Goal: Task Accomplishment & Management: Use online tool/utility

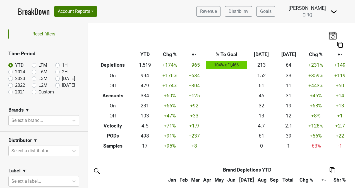
click at [31, 12] on link "BreakDown" at bounding box center [34, 12] width 32 height 12
click at [96, 12] on button "Account Reports" at bounding box center [75, 11] width 43 height 11
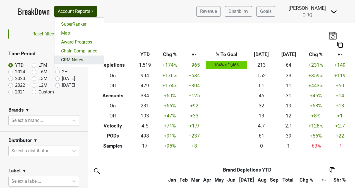
click at [72, 62] on link "CRM Notes" at bounding box center [78, 60] width 49 height 9
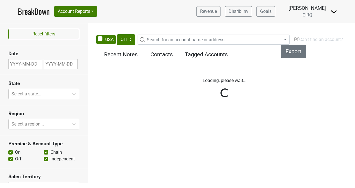
select select "OH"
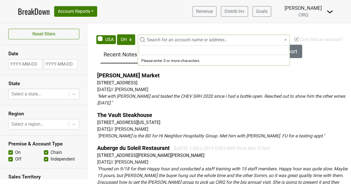
click at [192, 41] on span "Search for an account name or address..." at bounding box center [187, 39] width 81 height 5
type input "vintage"
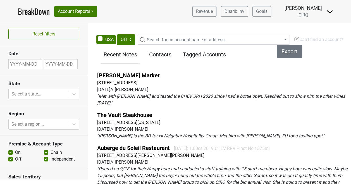
click at [128, 21] on nav "BreakDown Account Reports SuperRanker Map Award Progress Chain Compliance CRM N…" at bounding box center [175, 11] width 324 height 23
click at [129, 39] on select "AK AL AR AZ CA CO CT DC DE FL GA HI IA ID IL IN KS KY LA MA MD ME MI MN MO MS M…" at bounding box center [126, 39] width 18 height 11
select select "CA"
click at [117, 34] on select "AK AL AR AZ CA CO CT DC DE FL GA HI IA ID IL IN KS KY LA MA MD ME MI MN MO MS M…" at bounding box center [126, 39] width 18 height 11
click at [147, 38] on span "Search for an account name or address..." at bounding box center [187, 39] width 81 height 5
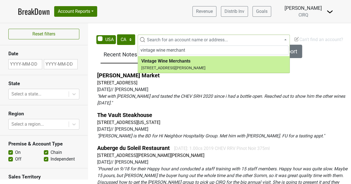
type input "vintage wine merchant"
select select "34142"
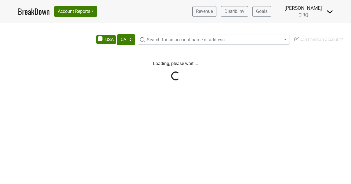
select select "CA"
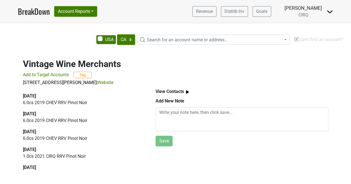
click at [184, 90] on img at bounding box center [187, 91] width 7 height 7
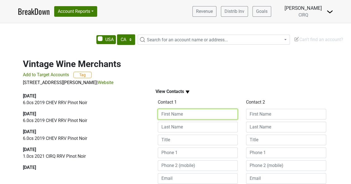
click at [180, 112] on input at bounding box center [198, 114] width 80 height 11
type input "Harry"
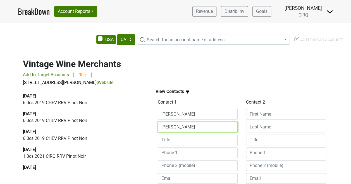
type input "Fong"
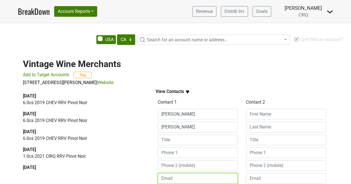
paste input "harry@vintagewinemerchants.com"
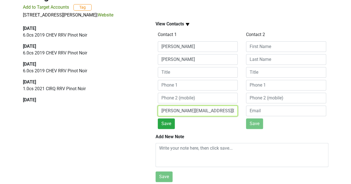
scroll to position [71, 0]
type input "harry@vintagewinemerchants.com"
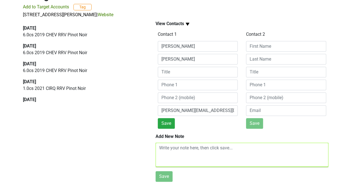
click at [171, 147] on textarea at bounding box center [241, 155] width 173 height 24
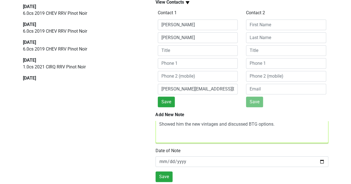
scroll to position [93, 0]
type textarea "Showed him the new vintages and discussed BTG options."
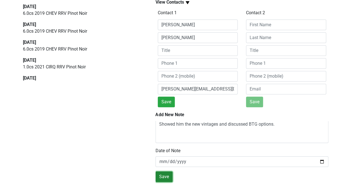
click at [159, 171] on button "Save" at bounding box center [163, 176] width 17 height 11
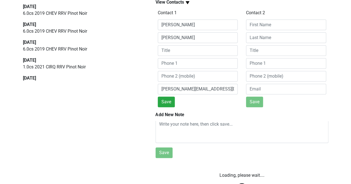
scroll to position [89, 0]
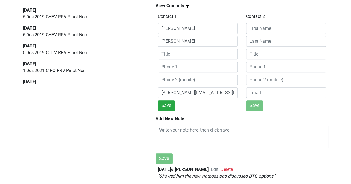
drag, startPoint x: 117, startPoint y: 189, endPoint x: 113, endPoint y: 191, distance: 4.6
click at [113, 98] on html "BreakDown Account Reports SuperRanker Map Award Progress Chain Compliance CRM N…" at bounding box center [175, 6] width 351 height 184
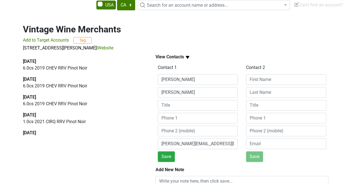
scroll to position [0, 0]
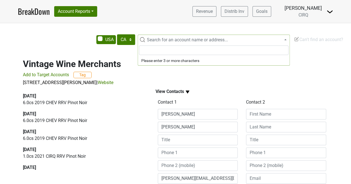
click at [156, 38] on span "Search for an account name or address..." at bounding box center [187, 39] width 81 height 5
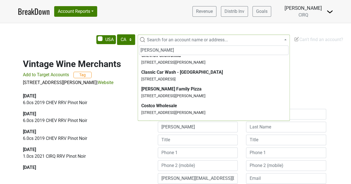
scroll to position [112, 0]
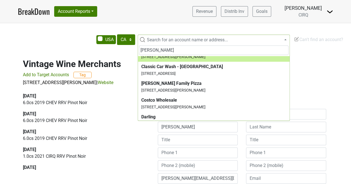
click at [168, 49] on input "roberts" at bounding box center [213, 49] width 149 height 9
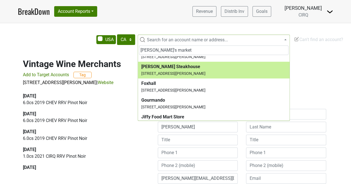
scroll to position [0, 0]
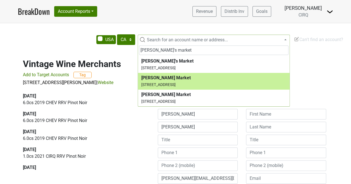
type input "robert's market"
select select "31719"
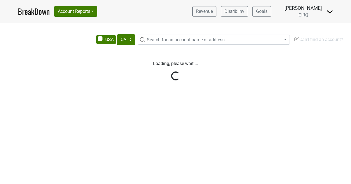
select select "CA"
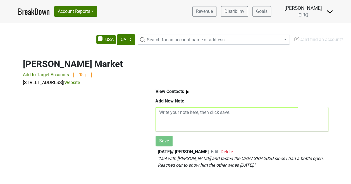
click at [175, 111] on textarea at bounding box center [241, 119] width 173 height 24
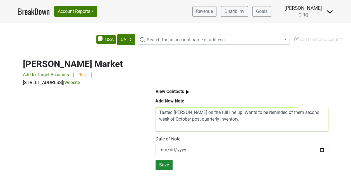
type textarea "Tasted [PERSON_NAME] on the full line up. Wants to be reminded of them second w…"
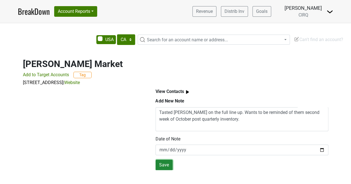
click at [170, 163] on button "Save" at bounding box center [163, 165] width 17 height 11
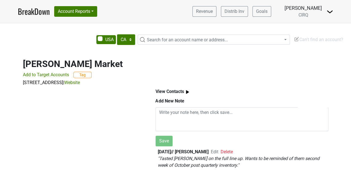
click at [169, 89] on b "View Contacts" at bounding box center [169, 91] width 28 height 5
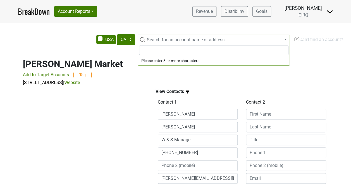
click at [168, 39] on span "Search for an account name or address..." at bounding box center [187, 39] width 81 height 5
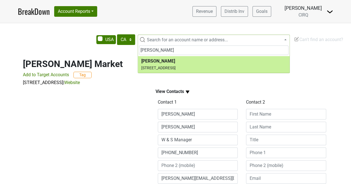
type input "joseph george"
select select "72302"
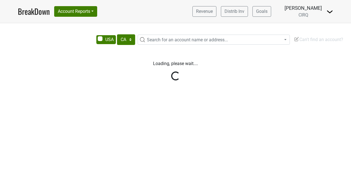
select select "CA"
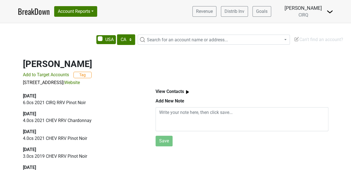
click at [173, 90] on b "View Contacts" at bounding box center [169, 91] width 28 height 5
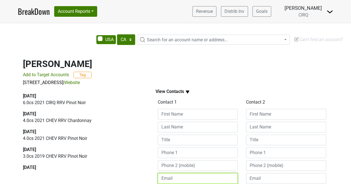
click at [182, 180] on input "email" at bounding box center [198, 178] width 80 height 11
paste input "bertgeorge@msn.com"
type input "bertgeorge@msn.com"
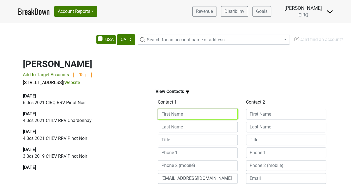
click at [175, 112] on input at bounding box center [198, 114] width 80 height 11
type input "Bert"
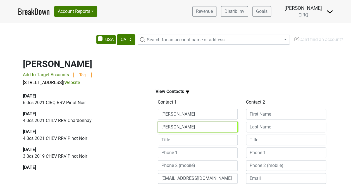
type input "George"
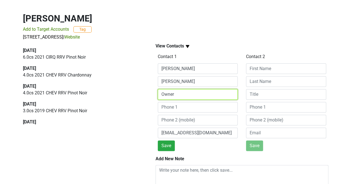
scroll to position [71, 0]
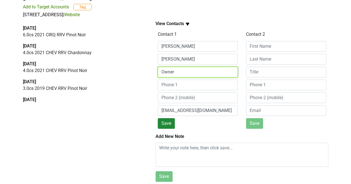
type input "Owner"
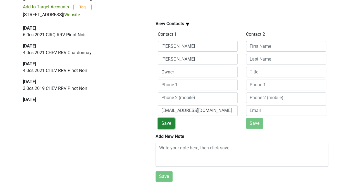
click at [165, 119] on button "Save" at bounding box center [166, 123] width 17 height 11
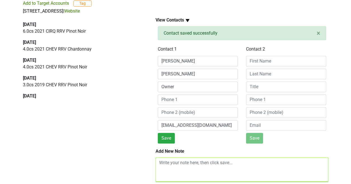
click at [169, 162] on textarea at bounding box center [241, 169] width 173 height 24
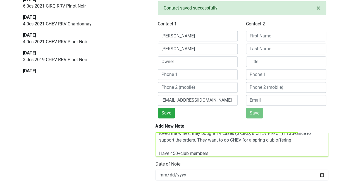
scroll to position [111, 0]
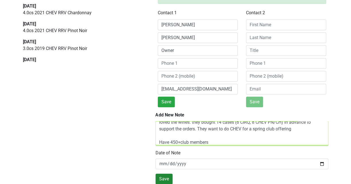
type textarea "Poured for their club members night. Great turnout of about 40 people. Everyone…"
click at [166, 174] on button "Save" at bounding box center [163, 179] width 17 height 11
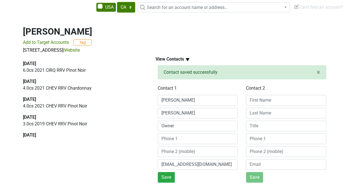
scroll to position [0, 0]
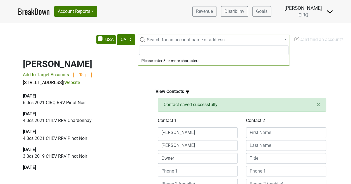
click at [176, 39] on span "Search for an account name or address..." at bounding box center [187, 39] width 81 height 5
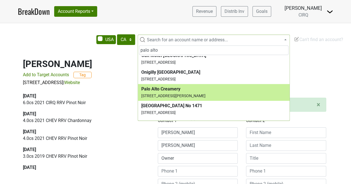
scroll to position [251, 0]
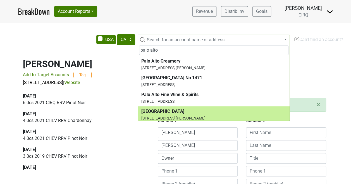
type input "palo alto"
select select "30451"
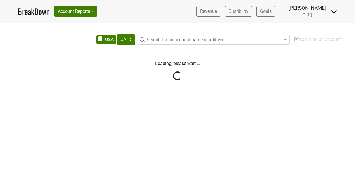
select select "CA"
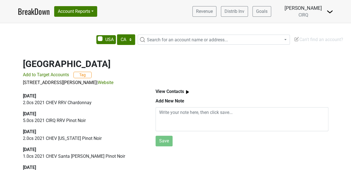
click at [179, 91] on b "View Contacts" at bounding box center [169, 91] width 28 height 5
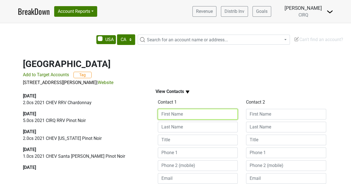
click at [193, 115] on input at bounding box center [198, 114] width 80 height 11
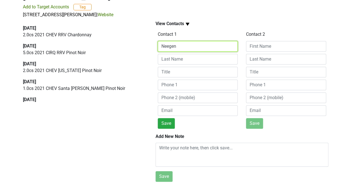
scroll to position [71, 0]
type input "Neegen"
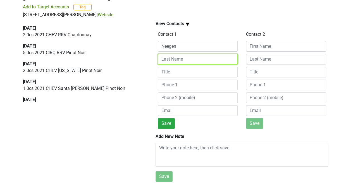
click at [179, 55] on input at bounding box center [198, 59] width 80 height 11
paste input "Negeen Pegahi <npegahi@pahgcc.net>"
drag, startPoint x: 172, startPoint y: 55, endPoint x: 140, endPoint y: 56, distance: 32.1
click at [140, 56] on div "2025-09-25 2.0 cs 2021 CHEV RRV Chardonnay 2025-09-25 5.0 cs 2021 CIRQ RRV Pino…" at bounding box center [175, 100] width 318 height 165
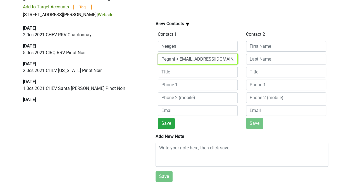
drag, startPoint x: 236, startPoint y: 56, endPoint x: 176, endPoint y: 57, distance: 59.7
click at [176, 57] on input "Pegahi <npegahi@pahgcc.net>" at bounding box center [198, 59] width 80 height 11
type input "Pegahi"
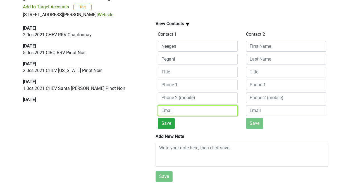
click at [174, 105] on input "email" at bounding box center [198, 110] width 80 height 11
paste input "<npegahi@pahgcc.net>"
click at [164, 108] on input "<npegahi@pahgcc.net>" at bounding box center [198, 110] width 80 height 11
click at [213, 105] on input "npegahi@pahgcc.net>" at bounding box center [198, 110] width 80 height 11
type input "npegahi@pahgcc.net"
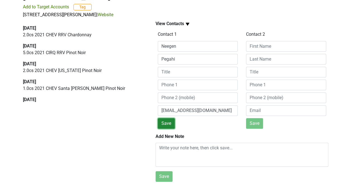
click at [168, 120] on button "Save" at bounding box center [166, 123] width 17 height 11
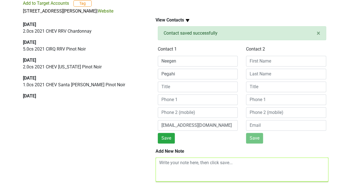
click at [188, 164] on textarea at bounding box center [241, 169] width 173 height 24
click at [193, 161] on textarea at bounding box center [241, 169] width 173 height 24
type textarea "M"
type textarea "A"
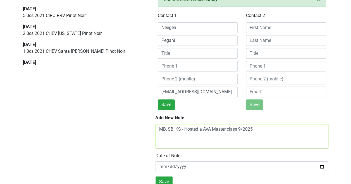
scroll to position [111, 0]
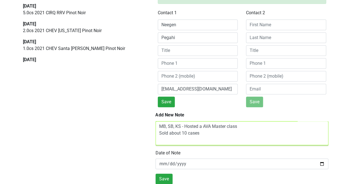
type textarea "MB, SB, KS - Hosted a AVA Master class Sold about 10 cases"
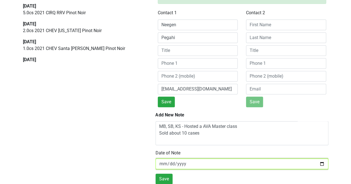
click at [319, 159] on input "2025-10-01" at bounding box center [241, 164] width 173 height 11
type input "2025-09-17"
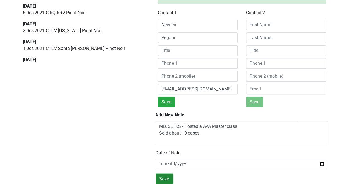
click at [162, 177] on button "Save" at bounding box center [163, 179] width 17 height 11
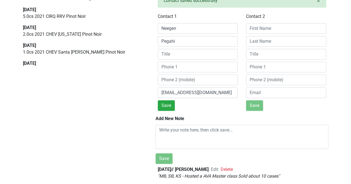
scroll to position [107, 0]
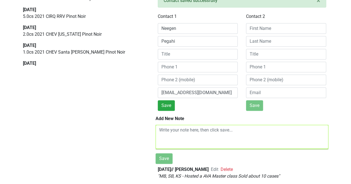
click at [172, 127] on textarea at bounding box center [241, 137] width 173 height 24
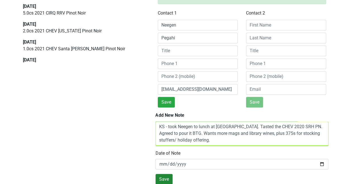
type textarea "KS - took Neegen to lunch at Meyhouse. Tasted the CHEV 2020 SRH PN. Agreed to p…"
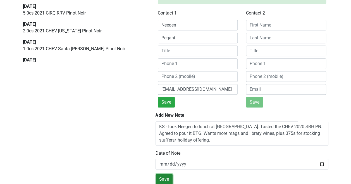
click at [161, 174] on button "Save" at bounding box center [163, 179] width 17 height 11
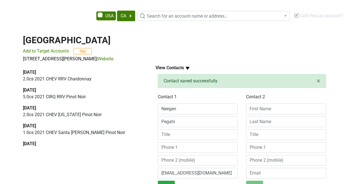
scroll to position [0, 0]
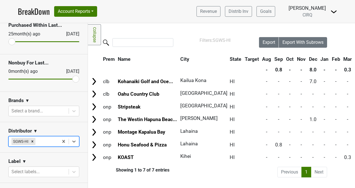
click at [35, 9] on link "BreakDown" at bounding box center [34, 12] width 32 height 12
